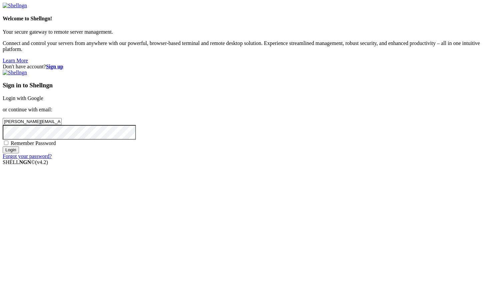
type input "[PERSON_NAME][EMAIL_ADDRESS][PERSON_NAME][DOMAIN_NAME]"
click at [3, 146] on input "Login" at bounding box center [11, 149] width 16 height 7
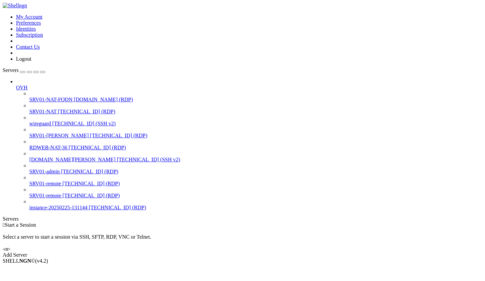
click at [34, 109] on span "SRV01-NAT" at bounding box center [42, 112] width 27 height 6
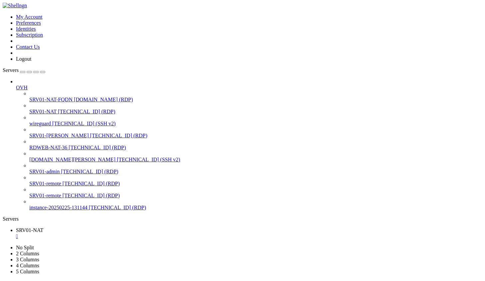
click at [43, 72] on icon "button" at bounding box center [43, 72] width 0 height 0
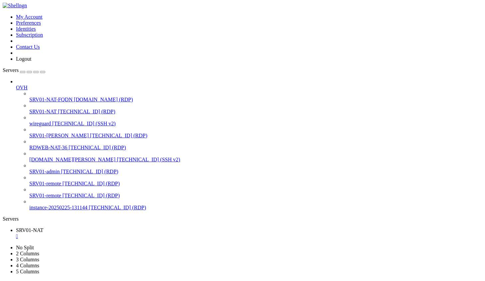
drag, startPoint x: 438, startPoint y: 373, endPoint x: 437, endPoint y: 385, distance: 12.0
